Goal: Information Seeking & Learning: Learn about a topic

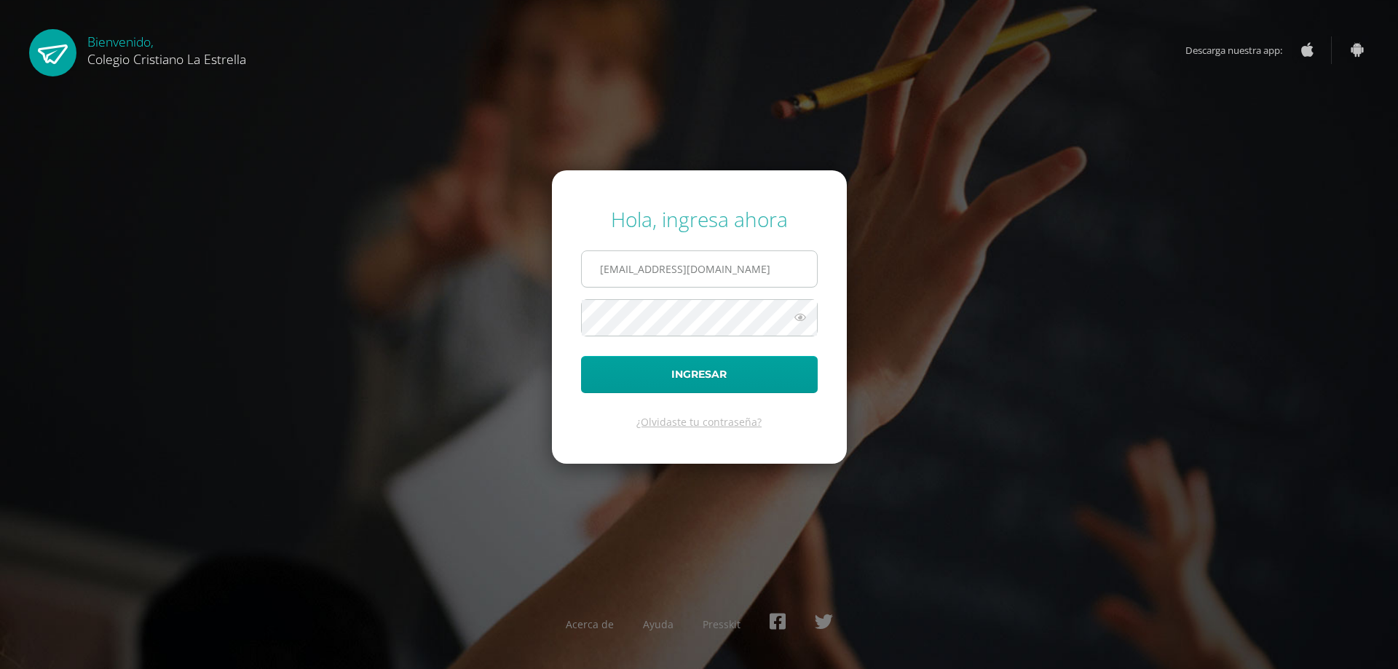
click at [767, 266] on input "436@laestrella.edu.gt" at bounding box center [699, 269] width 235 height 36
type input "435@laestrella.edu.gt"
click at [674, 392] on button "Ingresar" at bounding box center [699, 374] width 237 height 37
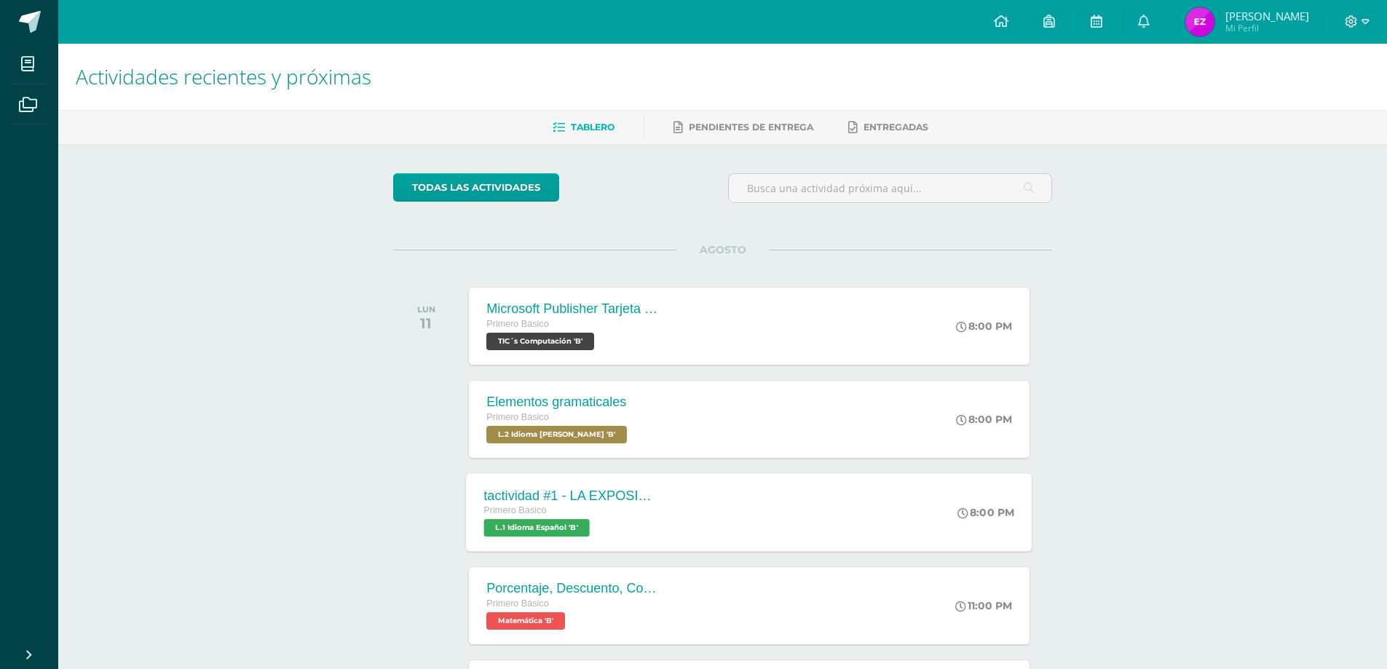
click at [574, 491] on div "tactividad #1 - LA EXPOSICIÓN ORAL" at bounding box center [572, 495] width 176 height 15
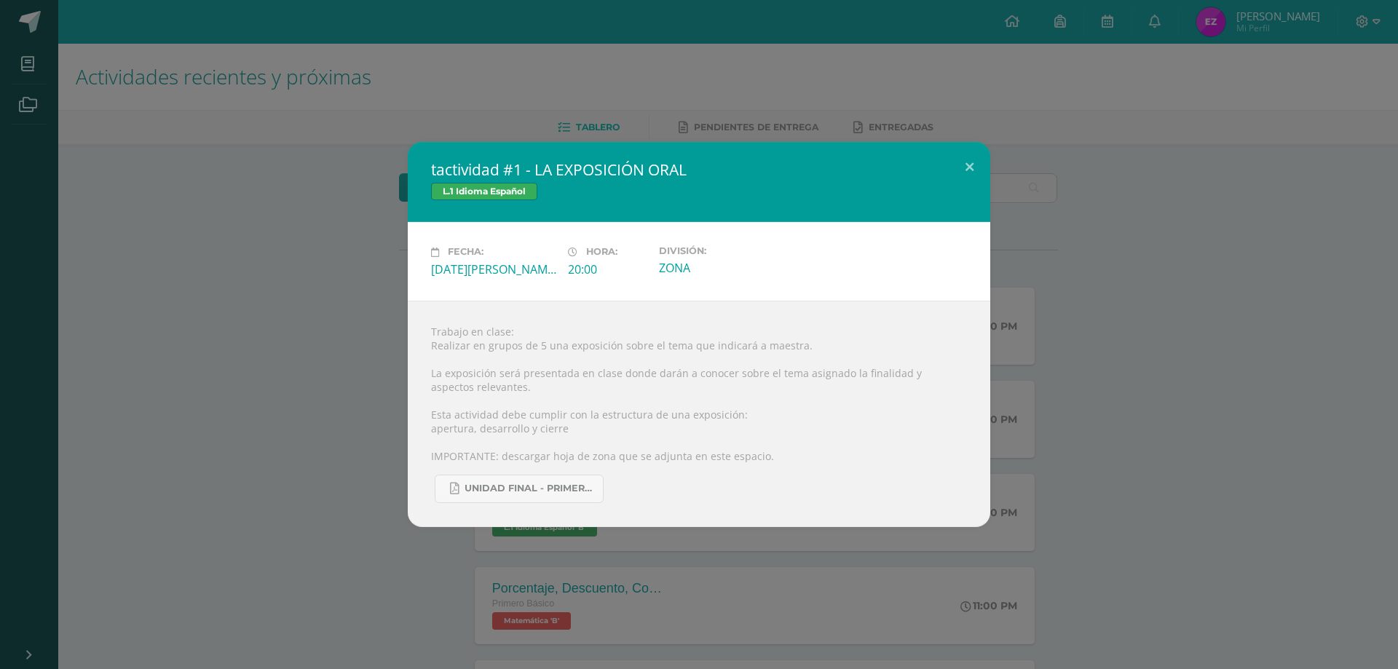
click at [349, 328] on div "tactividad #1 - LA EXPOSICIÓN ORAL L.1 Idioma Español Fecha: [DATE][PERSON_NAME…" at bounding box center [699, 334] width 1386 height 384
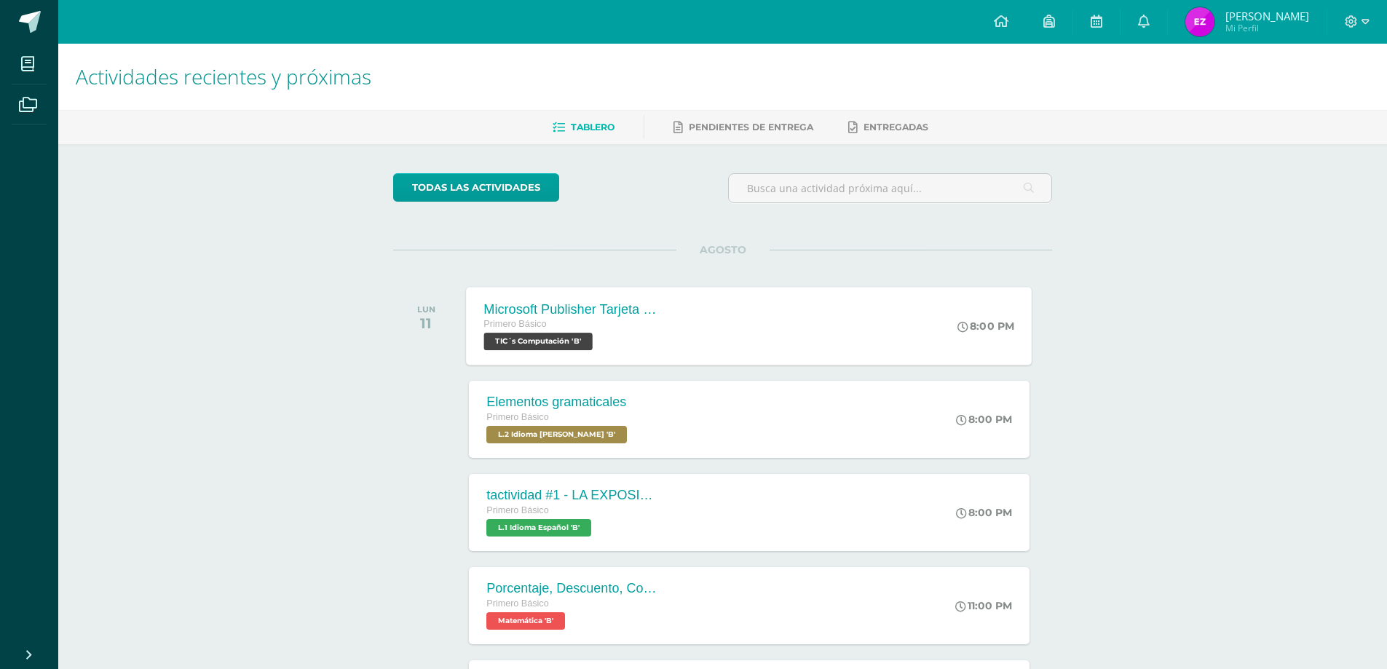
click at [723, 328] on div "Microsoft Publisher Tarjeta de invitación Primero Básico TIC´s Computación 'B' …" at bounding box center [750, 326] width 566 height 78
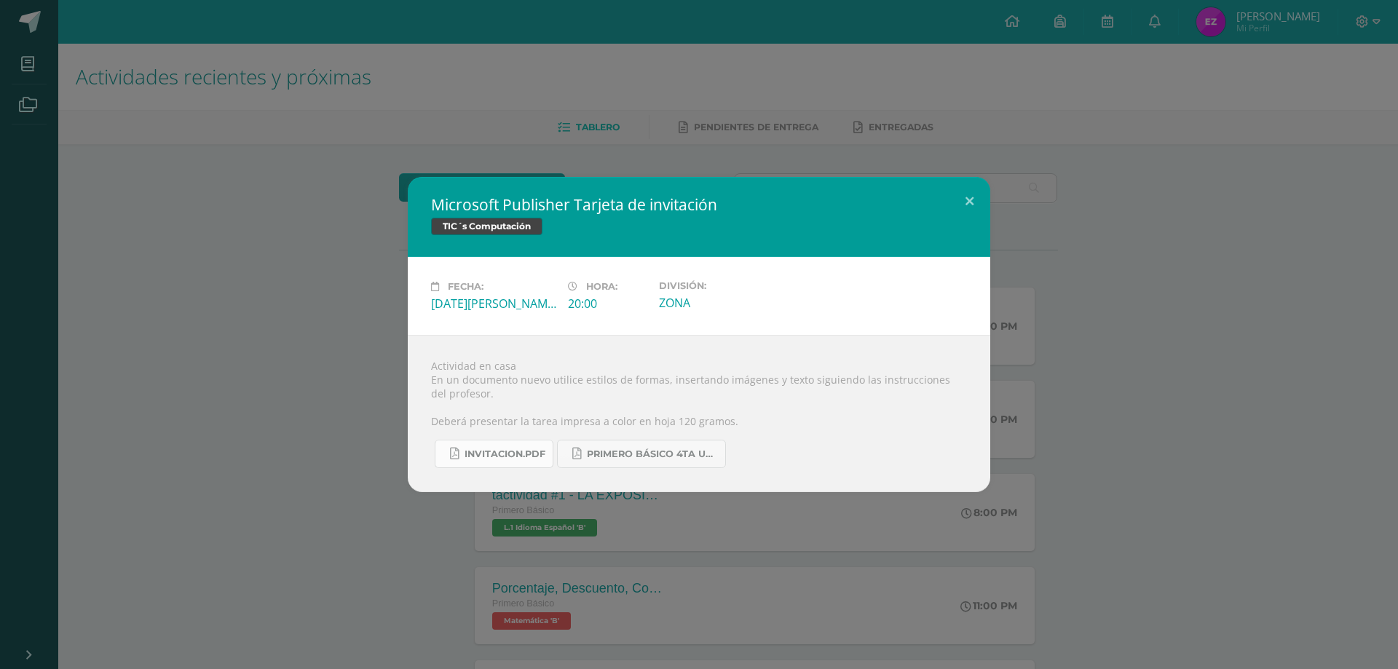
click at [510, 445] on link "INVITACION.pdf" at bounding box center [494, 454] width 119 height 28
click at [688, 452] on span "PRIMERO BÁSICO 4TA UNIDAD..pdf" at bounding box center [652, 454] width 131 height 12
drag, startPoint x: 432, startPoint y: 387, endPoint x: 233, endPoint y: 462, distance: 212.7
click at [430, 387] on div "Actividad en casa En un documento nuevo utilice estilos de formas, insertando i…" at bounding box center [699, 413] width 582 height 157
click at [290, 288] on div "Microsoft Publisher Tarjeta de invitación TIC´s Computación Fecha: [DATE][PERSO…" at bounding box center [699, 334] width 1386 height 315
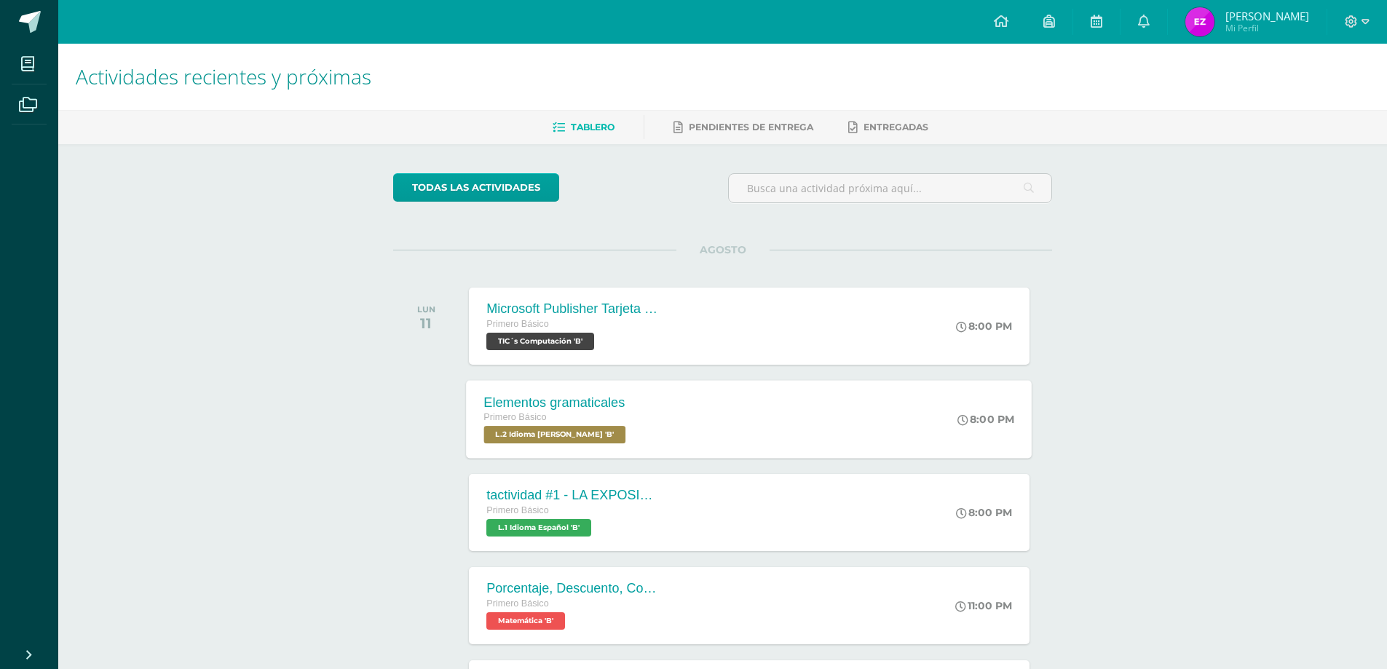
click at [724, 403] on div "Elementos gramaticales Primero Básico L.2 Idioma [PERSON_NAME] 'B' 8:00 PM Elem…" at bounding box center [750, 419] width 566 height 78
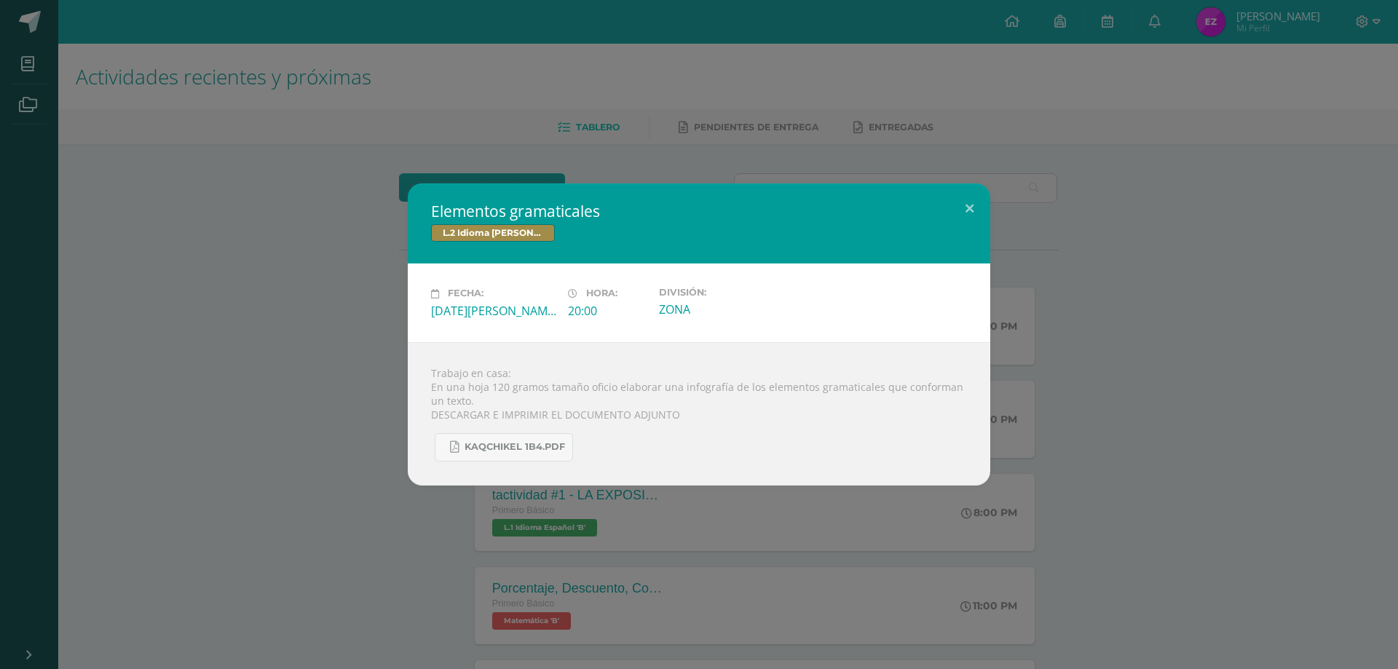
drag, startPoint x: 140, startPoint y: 341, endPoint x: 208, endPoint y: 312, distance: 74.4
click at [139, 341] on div "Elementos gramaticales L.2 Idioma [PERSON_NAME] Fecha: [DATE][PERSON_NAME] Hora…" at bounding box center [699, 333] width 1386 height 301
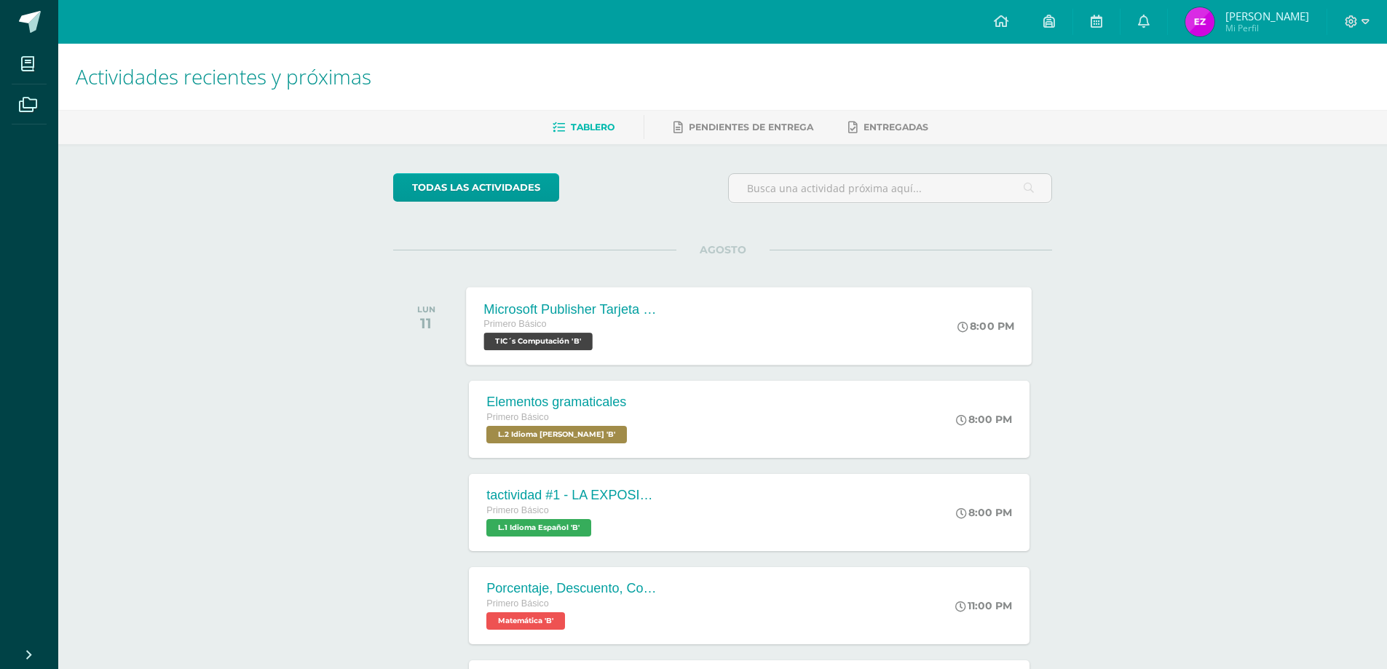
click at [688, 329] on div "Microsoft Publisher Tarjeta de invitación Primero Básico TIC´s Computación 'B' …" at bounding box center [750, 326] width 566 height 78
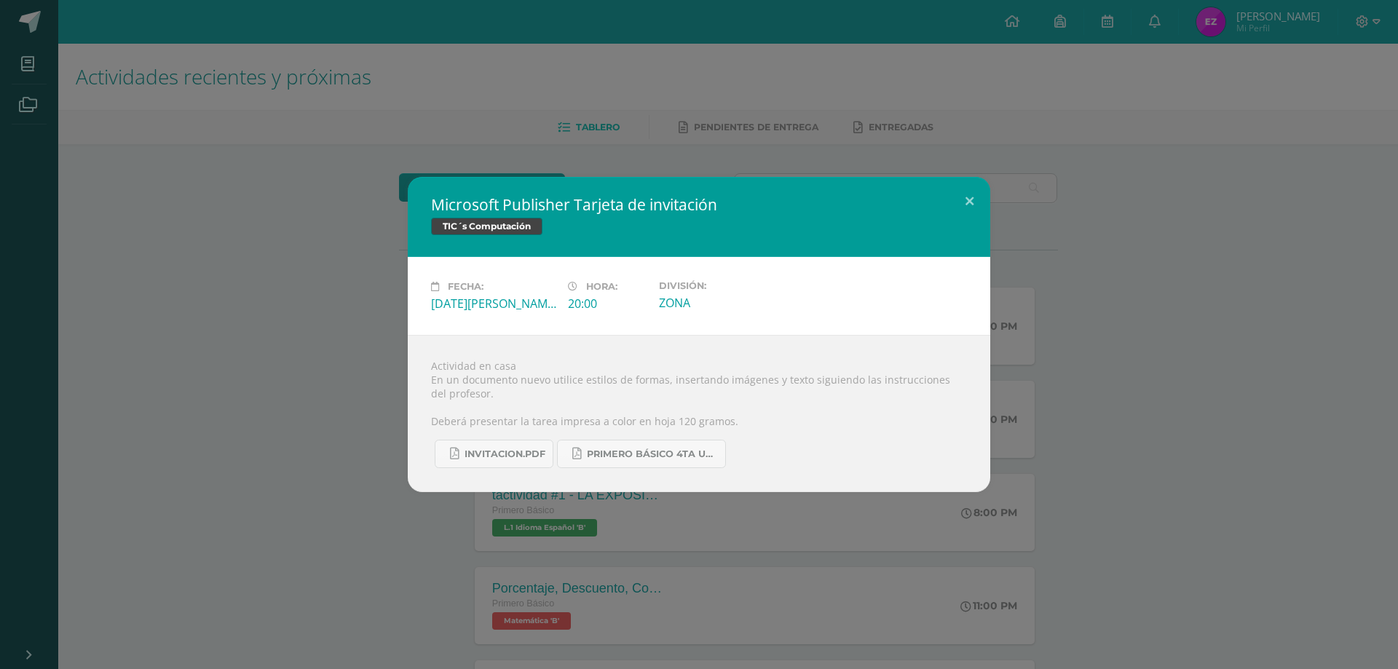
click at [223, 317] on div "Microsoft Publisher Tarjeta de invitación TIC´s Computación Fecha: [DATE][PERSO…" at bounding box center [699, 334] width 1386 height 315
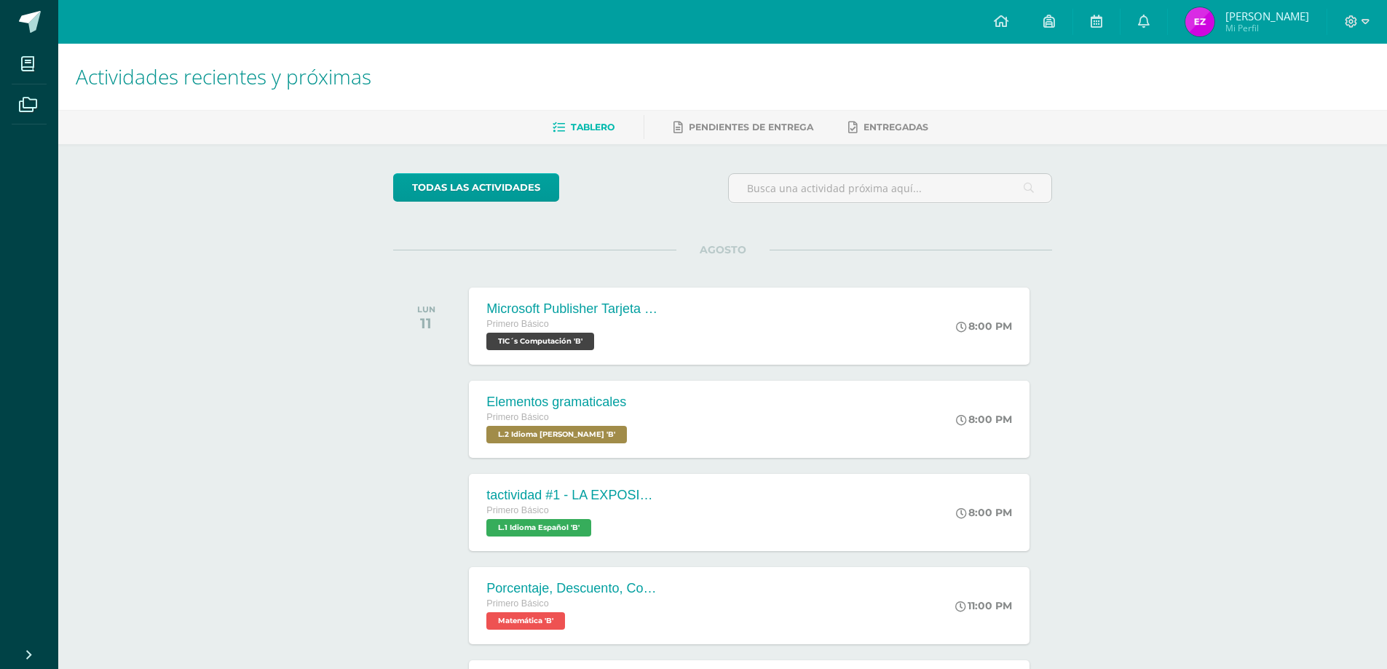
click at [600, 488] on div "tactividad #1 - LA EXPOSICIÓN ORAL" at bounding box center [573, 495] width 175 height 15
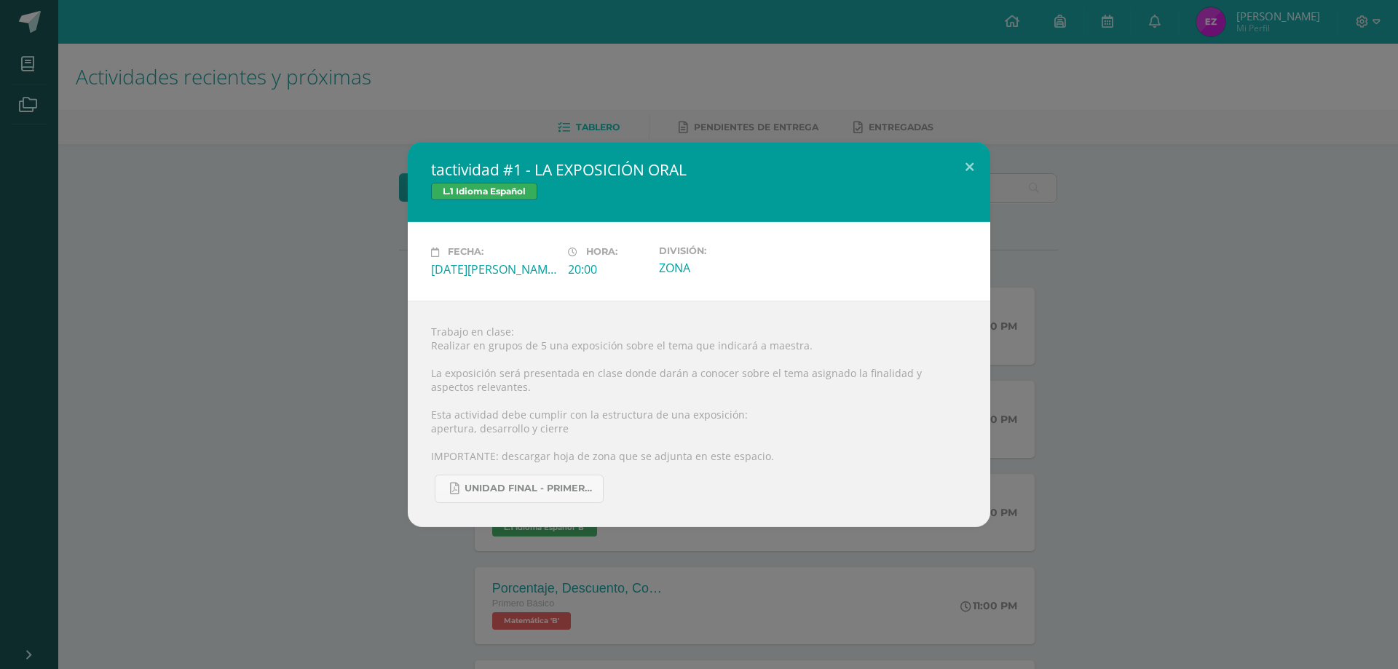
click at [270, 356] on div "tactividad #1 - LA EXPOSICIÓN ORAL L.1 Idioma Español Fecha: [DATE][PERSON_NAME…" at bounding box center [699, 334] width 1386 height 384
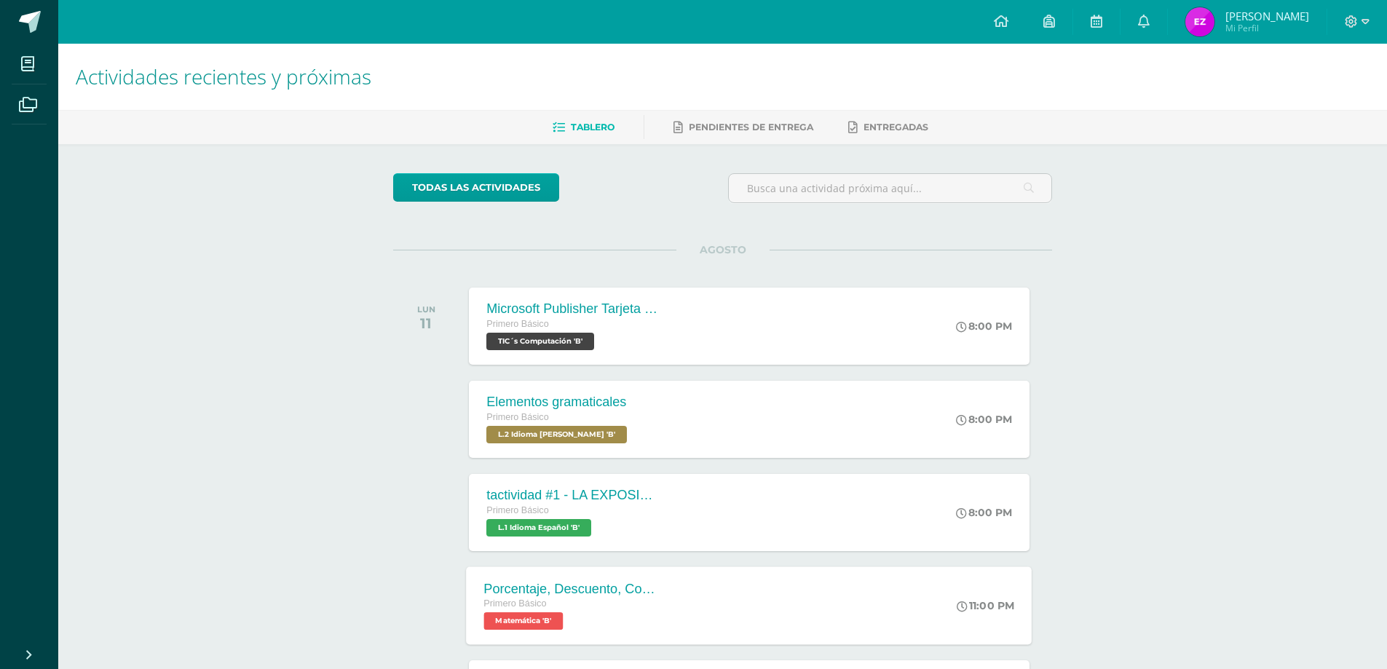
click at [637, 612] on div "Primero Básico" at bounding box center [572, 604] width 176 height 16
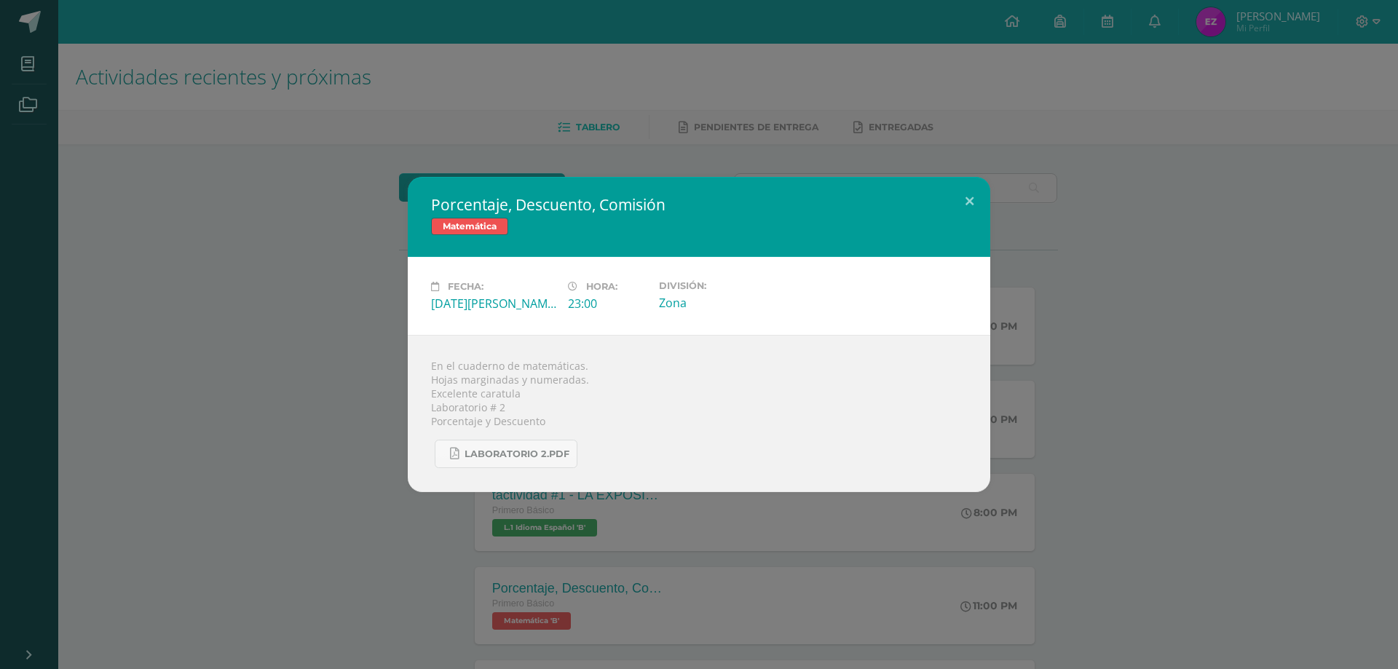
click at [254, 443] on div "Porcentaje, Descuento, Comisión Matemática Fecha: [DATE][PERSON_NAME] Hora: 23:…" at bounding box center [699, 334] width 1386 height 315
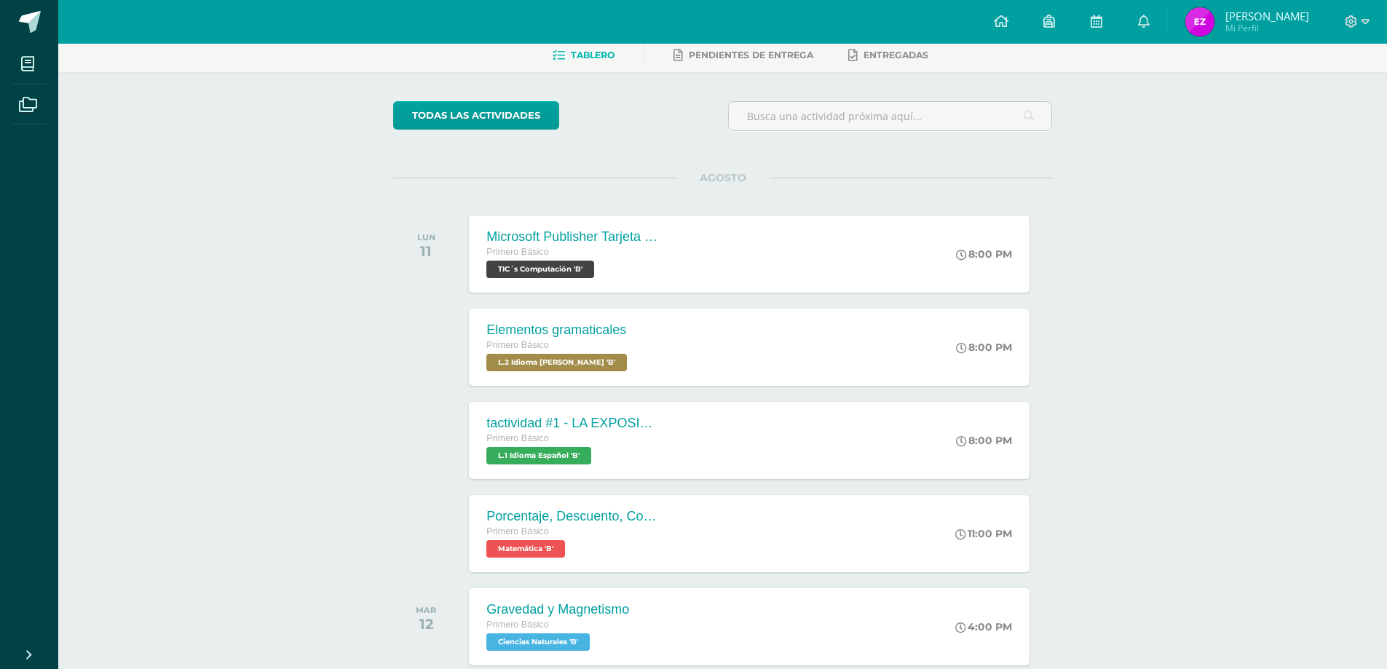
scroll to position [73, 0]
click at [539, 269] on span "TIC´s Computación 'B'" at bounding box center [538, 268] width 108 height 17
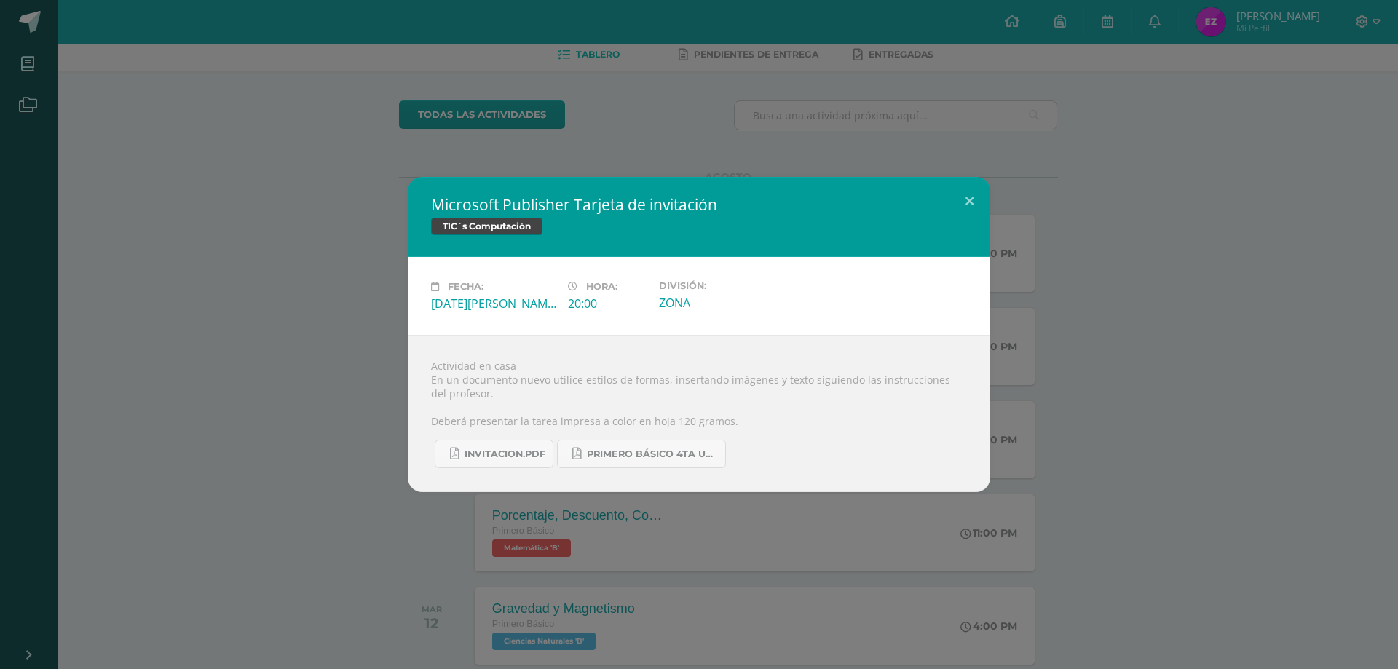
click at [288, 292] on div "Microsoft Publisher Tarjeta de invitación TIC´s Computación Fecha: [DATE][PERSO…" at bounding box center [699, 334] width 1386 height 315
